Goal: Task Accomplishment & Management: Complete application form

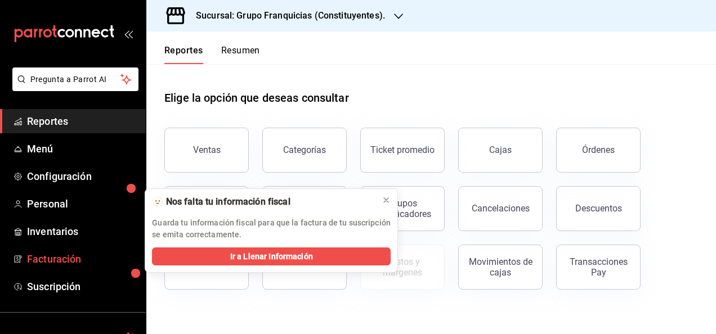
scroll to position [90, 0]
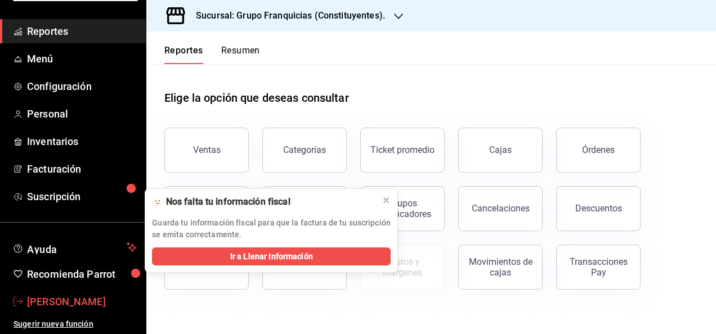
click at [73, 300] on span "[PERSON_NAME]" at bounding box center [82, 301] width 110 height 15
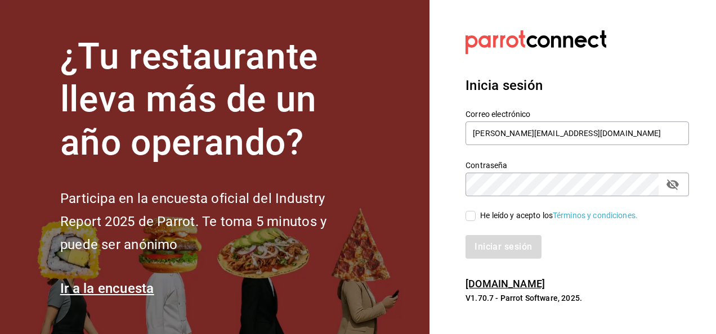
click at [678, 188] on icon "passwordField" at bounding box center [672, 185] width 14 height 14
click at [574, 132] on input "[PERSON_NAME][EMAIL_ADDRESS][DOMAIN_NAME]" at bounding box center [576, 134] width 223 height 24
type input "[EMAIL_ADDRESS][DOMAIN_NAME]"
click at [471, 214] on input "He leído y acepto los Términos y condiciones." at bounding box center [470, 216] width 10 height 10
checkbox input "true"
